Goal: Information Seeking & Learning: Compare options

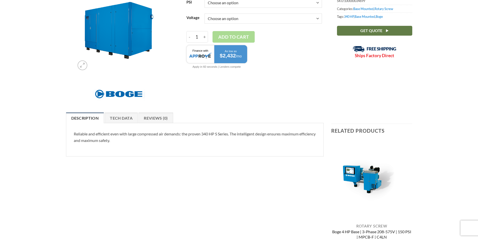
scroll to position [75, 0]
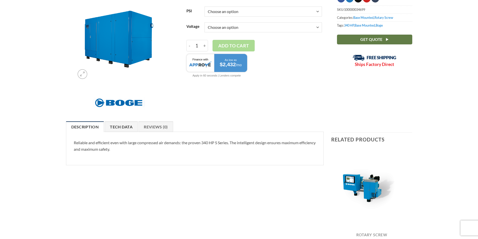
click at [110, 127] on link "Tech Data" at bounding box center [121, 126] width 33 height 11
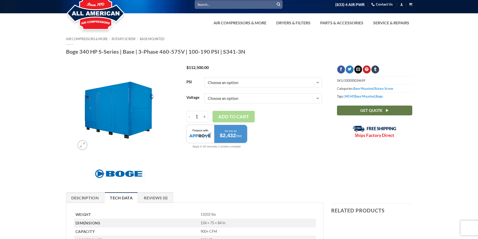
scroll to position [0, 0]
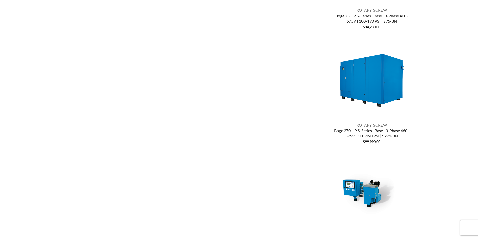
scroll to position [301, 0]
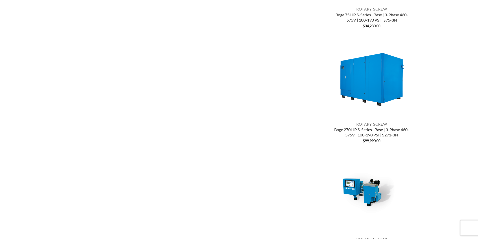
click at [370, 134] on link "Boge 270 HP S-Series | Base | 3-Phase 460-575V | 100-190 PSI | S271-3N" at bounding box center [371, 132] width 81 height 11
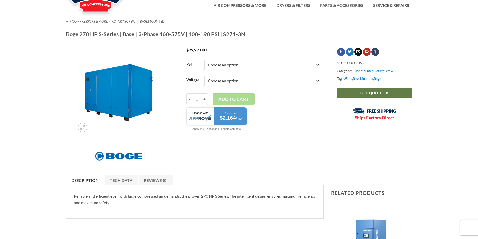
scroll to position [50, 0]
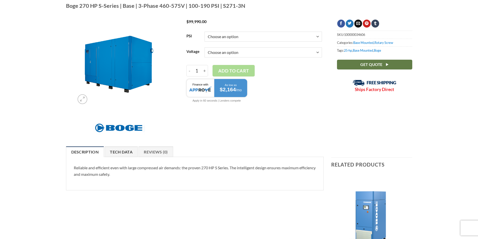
click at [121, 153] on link "Tech Data" at bounding box center [121, 152] width 33 height 11
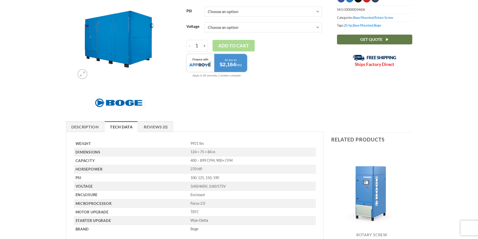
scroll to position [100, 0]
